Goal: Task Accomplishment & Management: Complete application form

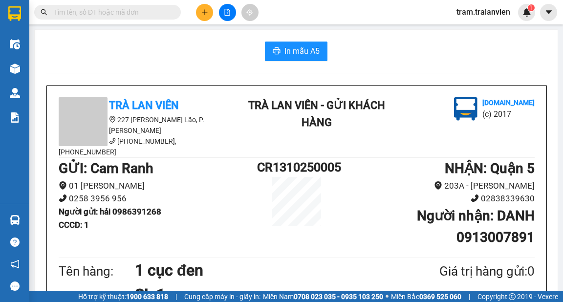
click at [213, 13] on div at bounding box center [227, 12] width 73 height 17
click at [205, 13] on icon "plus" at bounding box center [204, 12] width 7 height 7
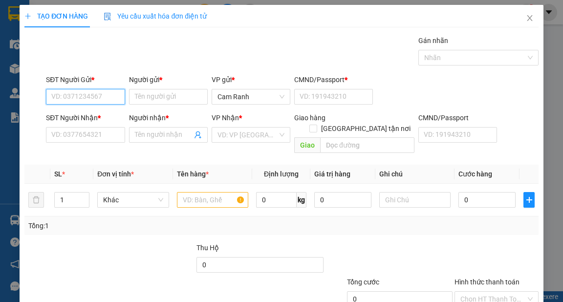
click at [102, 94] on input "SĐT Người Gửi *" at bounding box center [85, 97] width 79 height 16
click at [82, 110] on div "0911356086 - YẾN" at bounding box center [84, 115] width 66 height 11
type input "0911356086"
type input "YẾN"
type input "1"
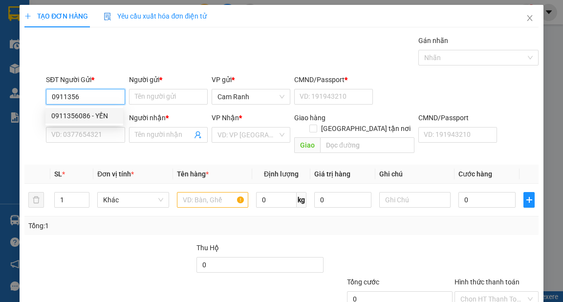
type input "0965567896"
type input "YẾN"
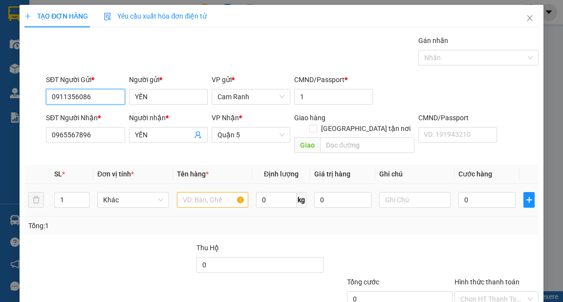
type input "0911356086"
click at [199, 192] on input "text" at bounding box center [213, 200] width 72 height 16
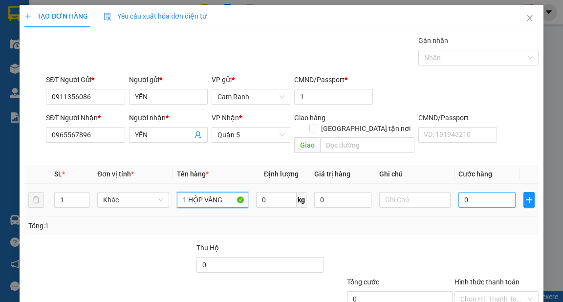
type input "1 HỘP VÀNG"
click at [471, 192] on input "0" at bounding box center [487, 200] width 57 height 16
type input "3"
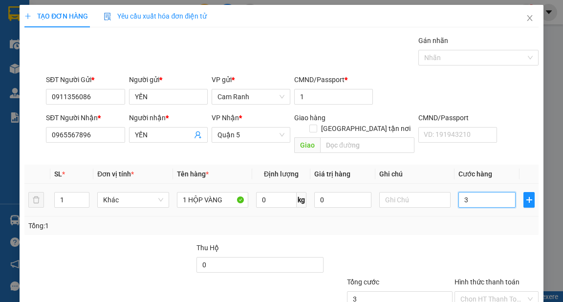
type input "30"
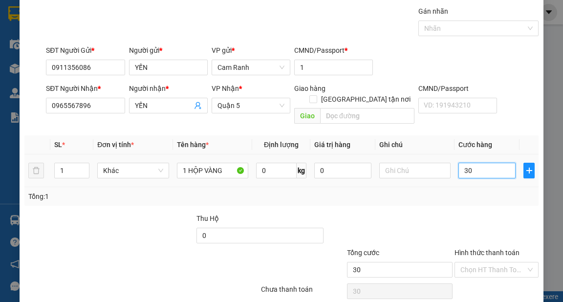
scroll to position [59, 0]
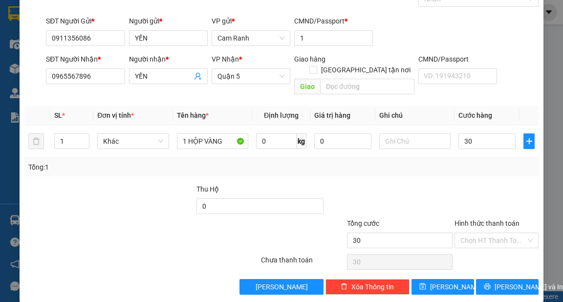
type input "30.000"
click at [477, 220] on div "Hình thức thanh toán" at bounding box center [497, 225] width 84 height 15
click at [479, 233] on input "Hình thức thanh toán" at bounding box center [494, 240] width 66 height 15
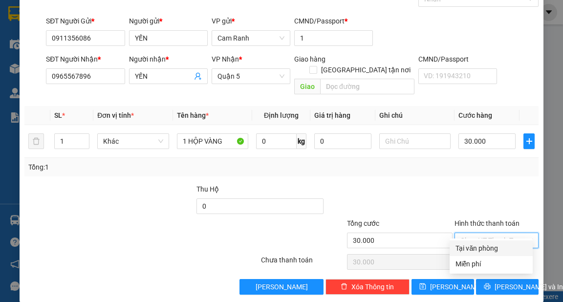
click at [484, 249] on div "Tại văn phòng" at bounding box center [491, 248] width 71 height 11
type input "0"
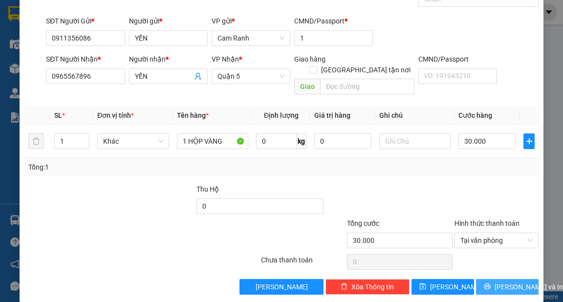
click at [499, 282] on span "[PERSON_NAME] và In" at bounding box center [529, 287] width 68 height 11
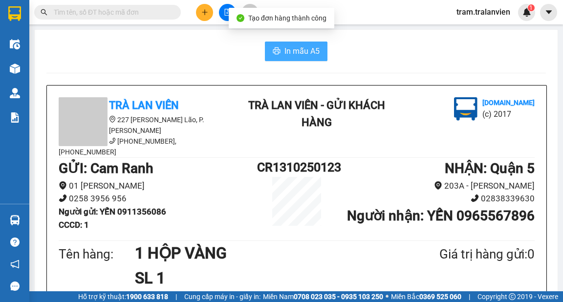
click at [290, 47] on span "In mẫu A5" at bounding box center [302, 51] width 35 height 12
